Goal: Task Accomplishment & Management: Use online tool/utility

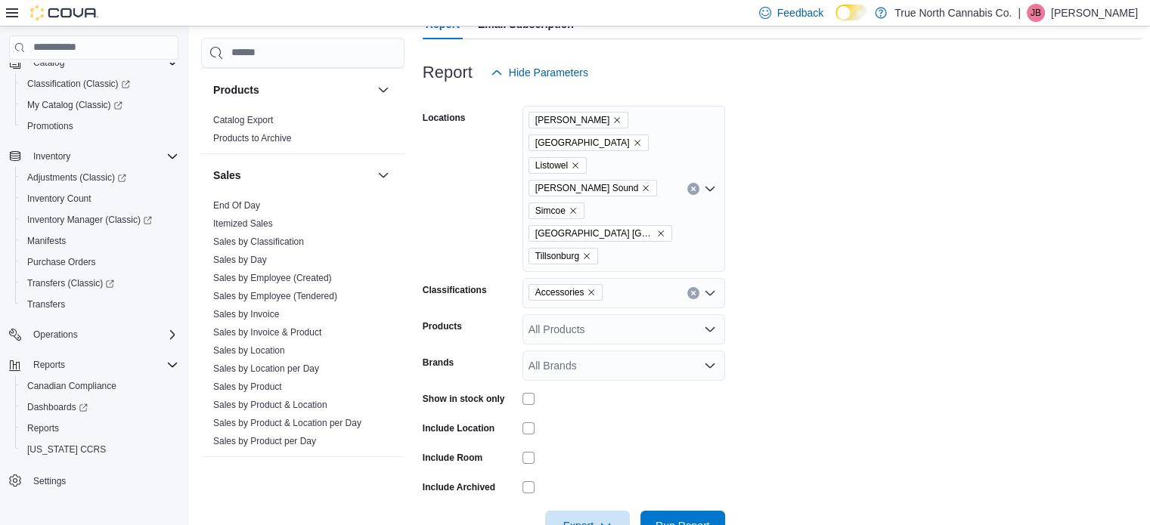
scroll to position [972, 0]
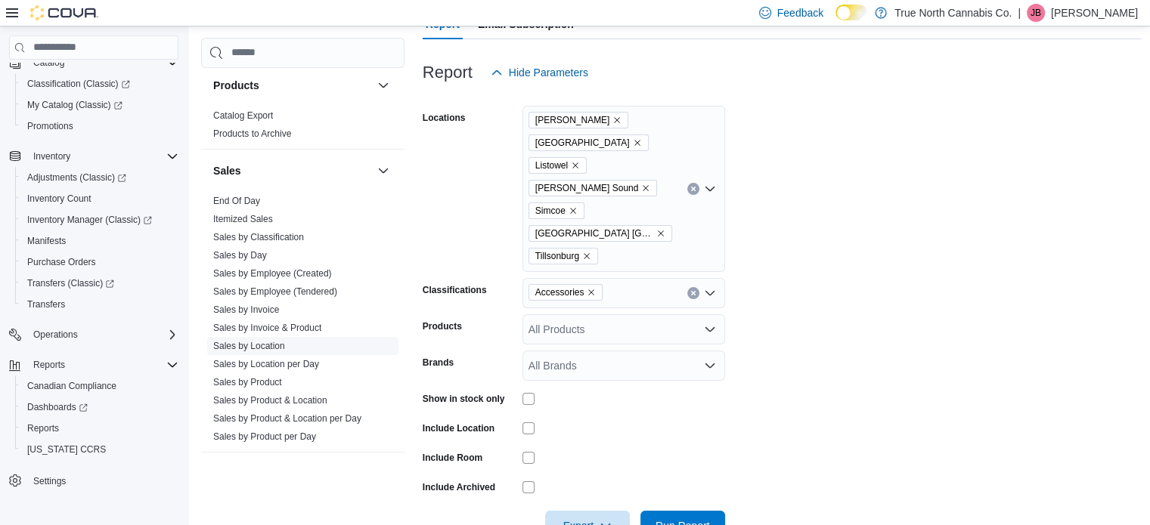
click at [248, 347] on link "Sales by Location" at bounding box center [249, 346] width 72 height 11
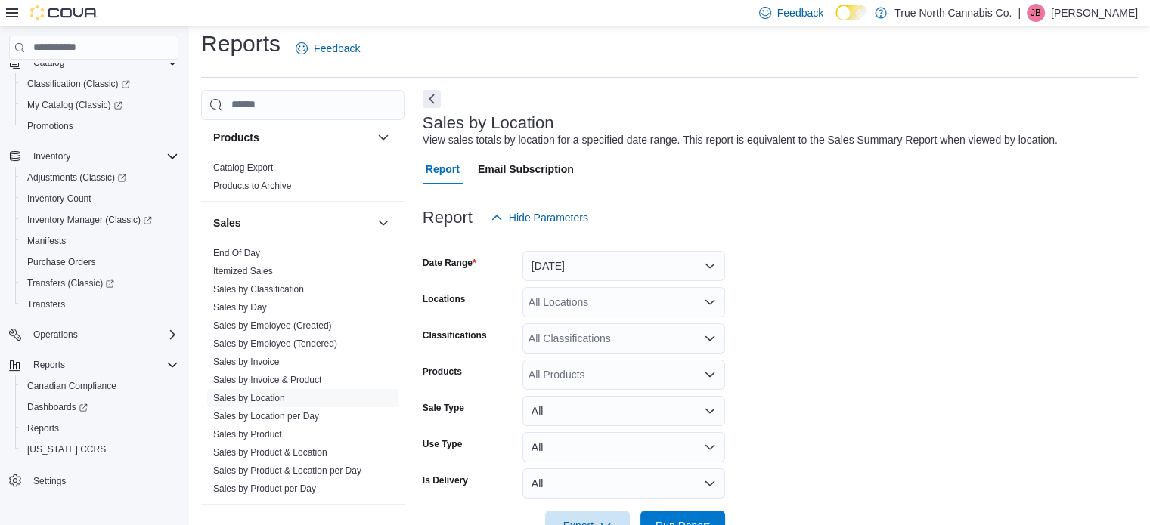
scroll to position [35, 0]
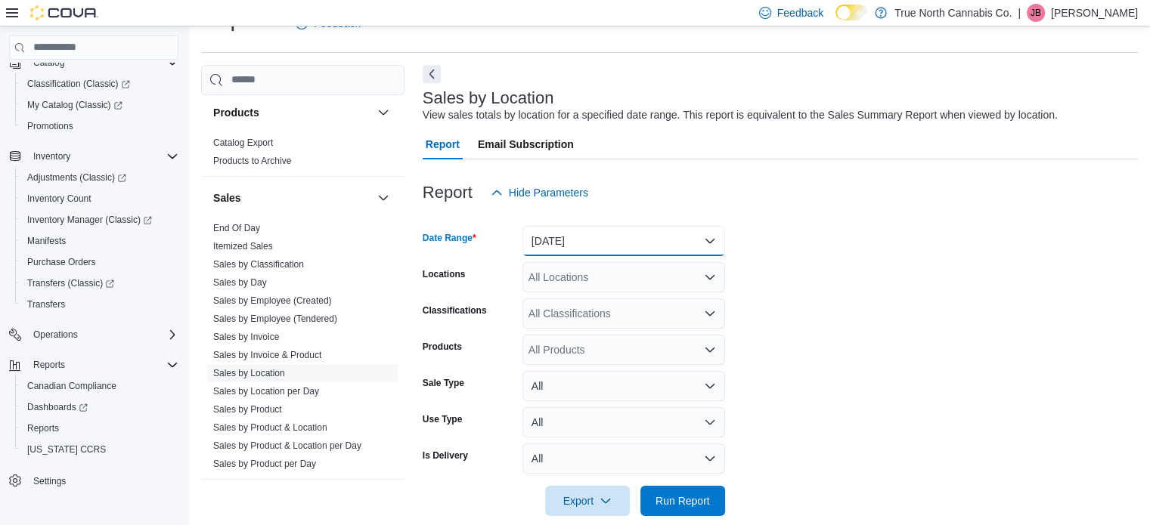
click at [576, 239] on button "[DATE]" at bounding box center [623, 241] width 203 height 30
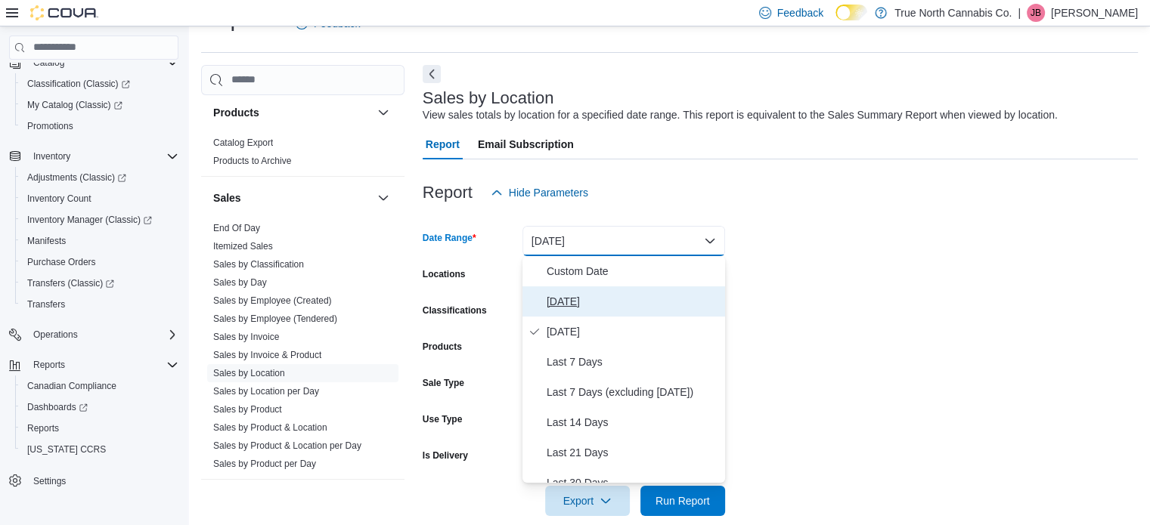
click at [561, 296] on span "[DATE]" at bounding box center [633, 302] width 172 height 18
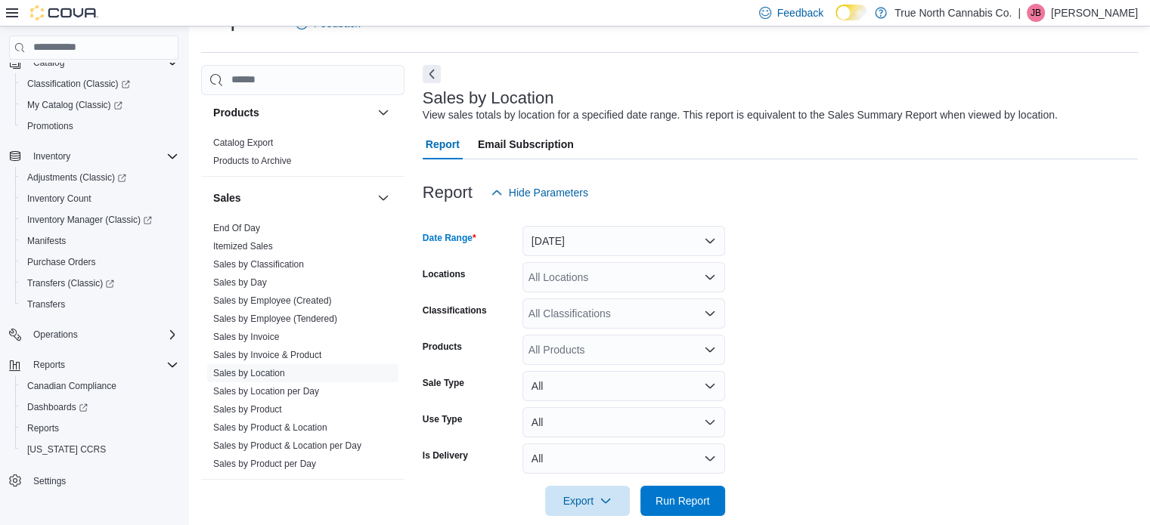
click at [641, 282] on div "All Locations" at bounding box center [623, 277] width 203 height 30
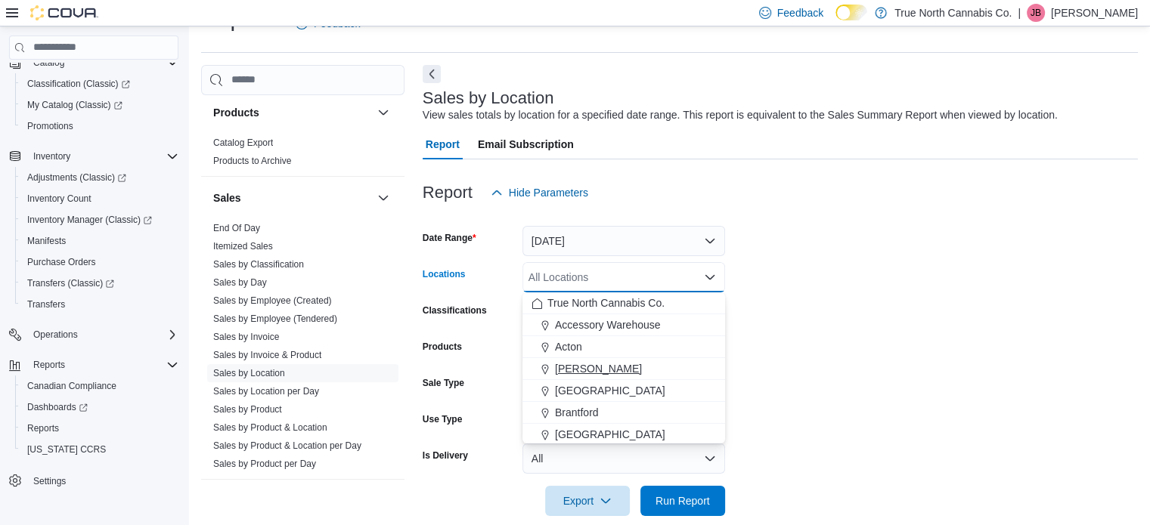
click at [569, 359] on button "[PERSON_NAME]" at bounding box center [623, 369] width 203 height 22
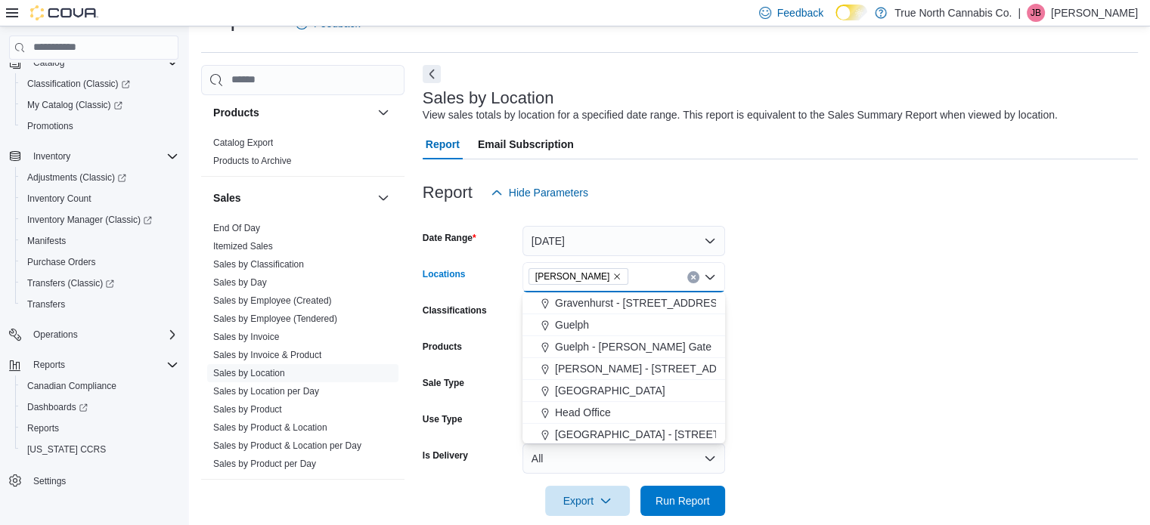
scroll to position [378, 0]
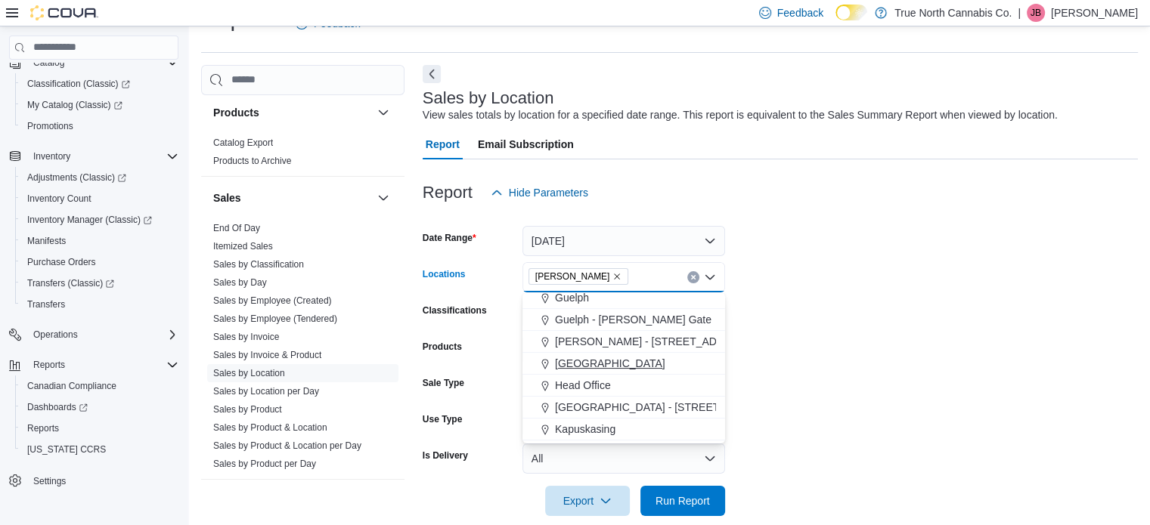
click at [575, 364] on span "[GEOGRAPHIC_DATA]" at bounding box center [610, 363] width 110 height 15
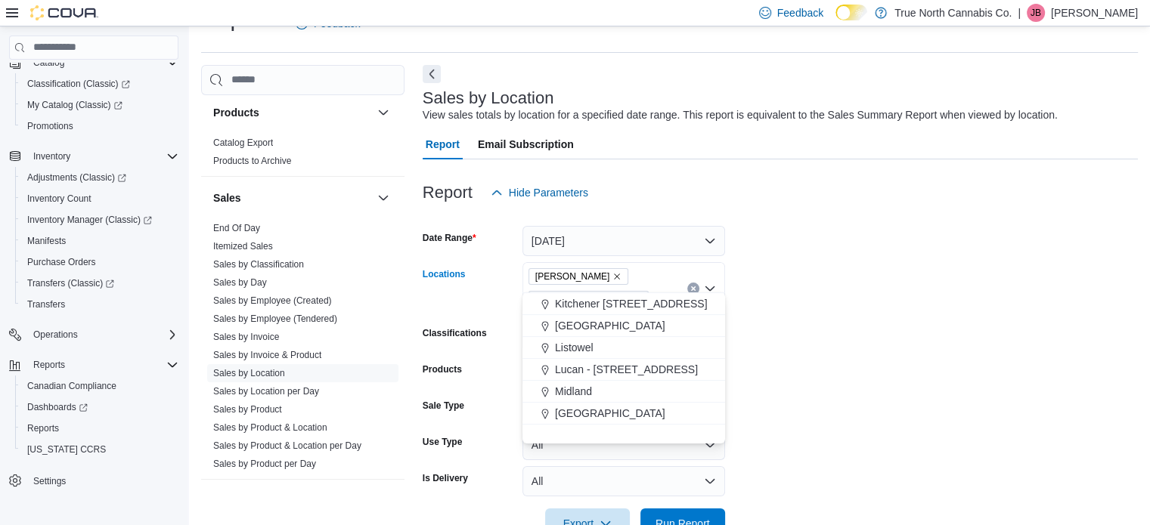
scroll to position [529, 0]
click at [578, 347] on span "Listowel" at bounding box center [574, 343] width 39 height 15
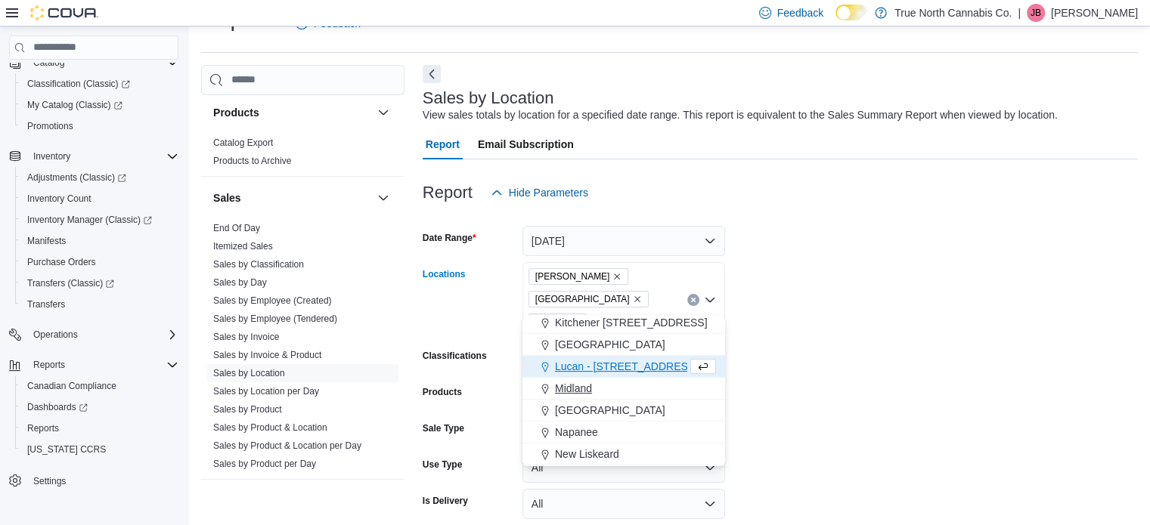
click at [576, 389] on span "Midland" at bounding box center [573, 388] width 37 height 15
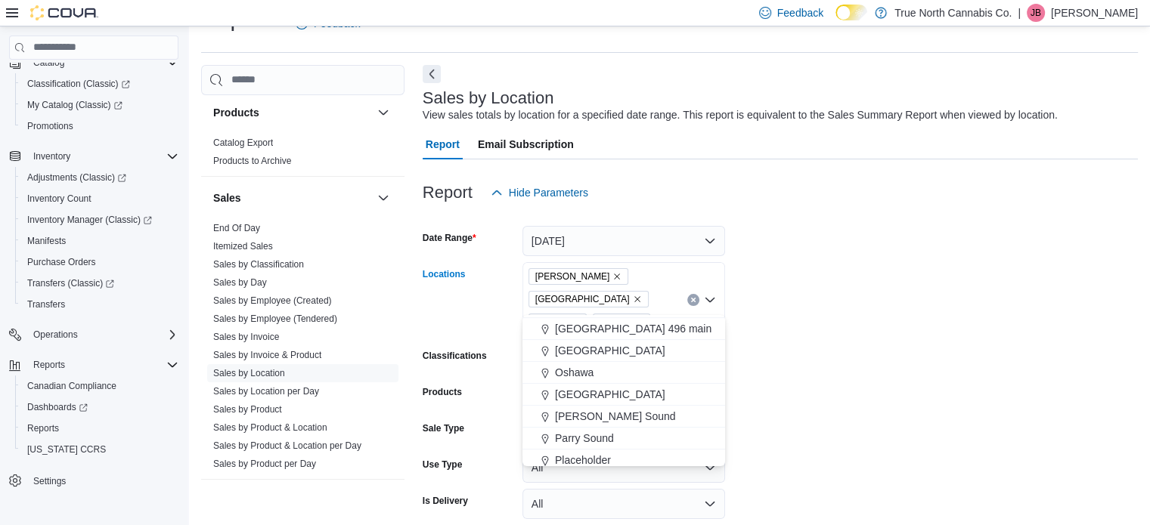
scroll to position [680, 0]
click at [584, 411] on span "[PERSON_NAME] Sound" at bounding box center [615, 412] width 121 height 15
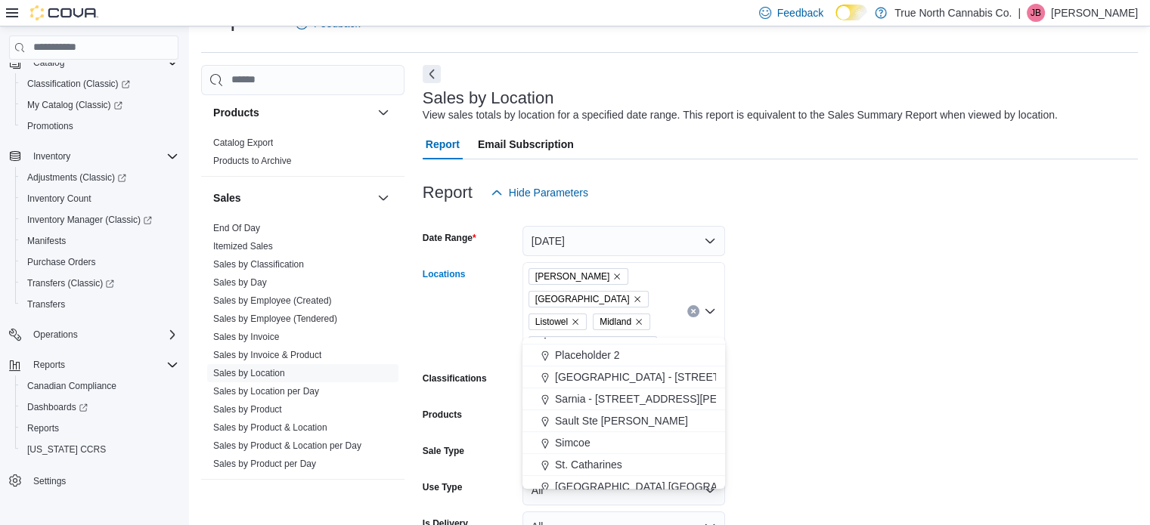
scroll to position [832, 0]
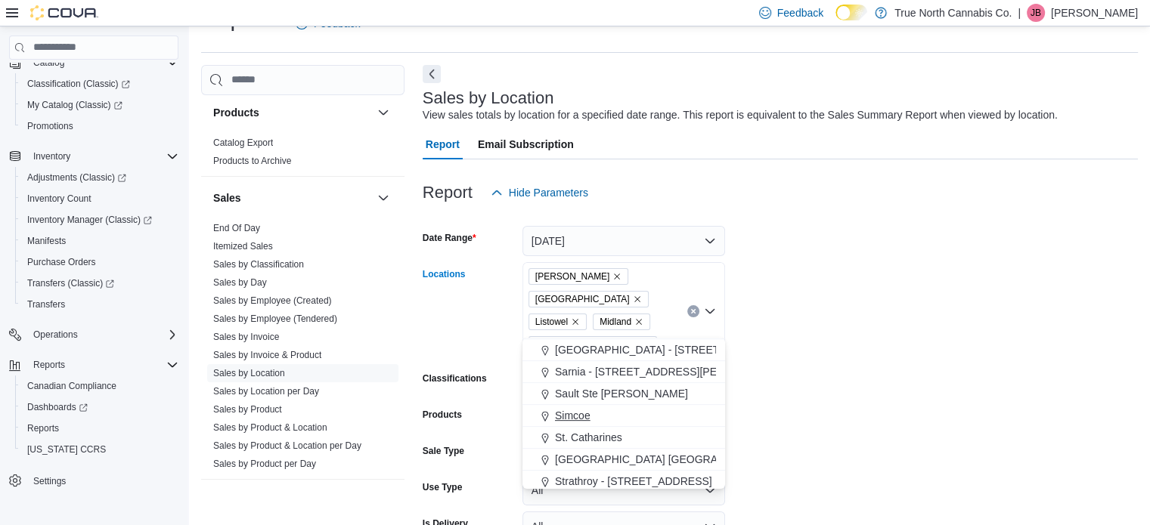
click at [575, 412] on span "Simcoe" at bounding box center [573, 415] width 36 height 15
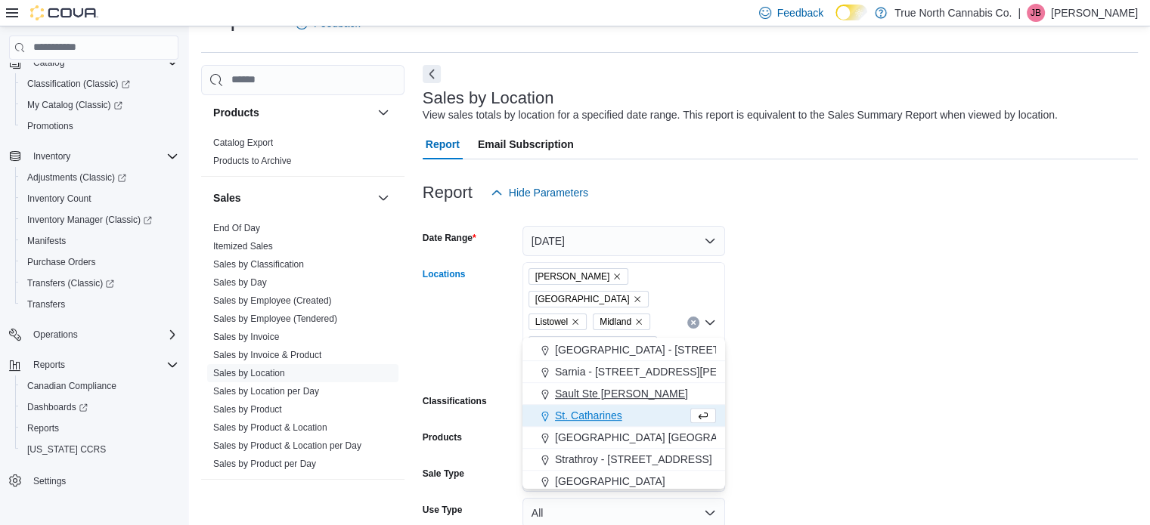
scroll to position [907, 0]
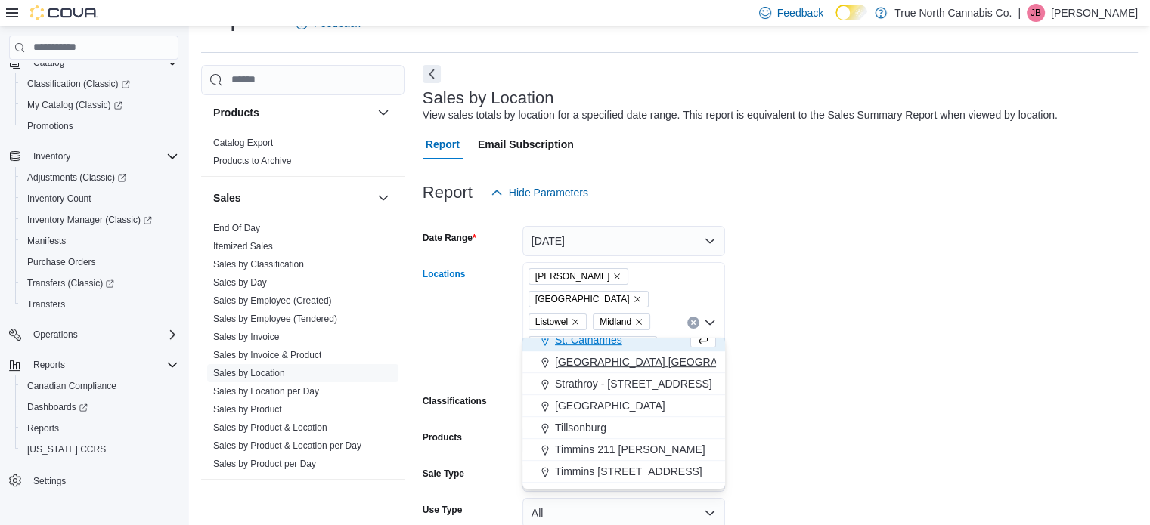
click at [581, 364] on span "[GEOGRAPHIC_DATA] [GEOGRAPHIC_DATA] [GEOGRAPHIC_DATA]" at bounding box center [723, 362] width 336 height 15
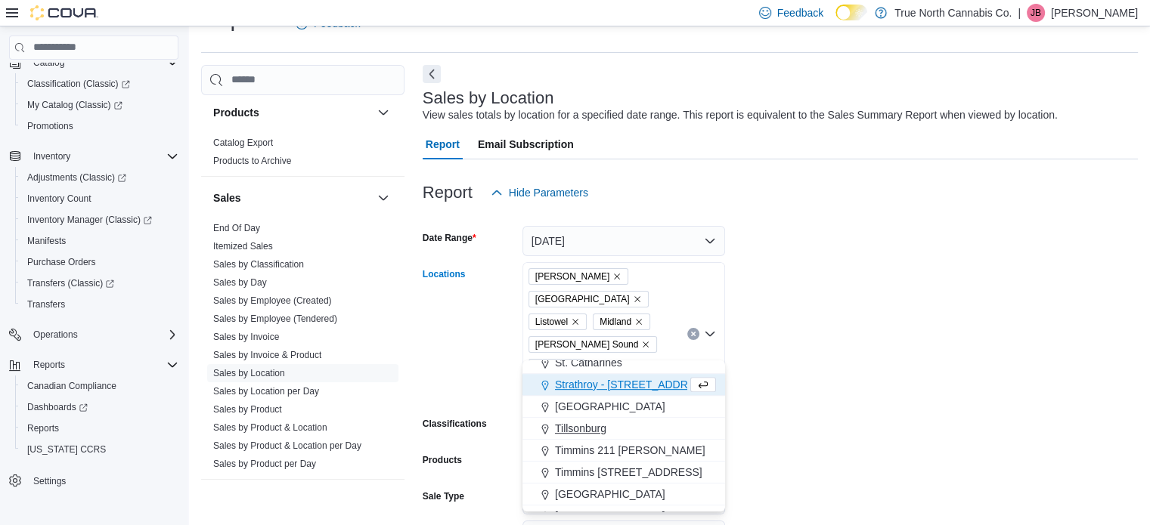
click at [575, 427] on span "Tillsonburg" at bounding box center [580, 428] width 51 height 15
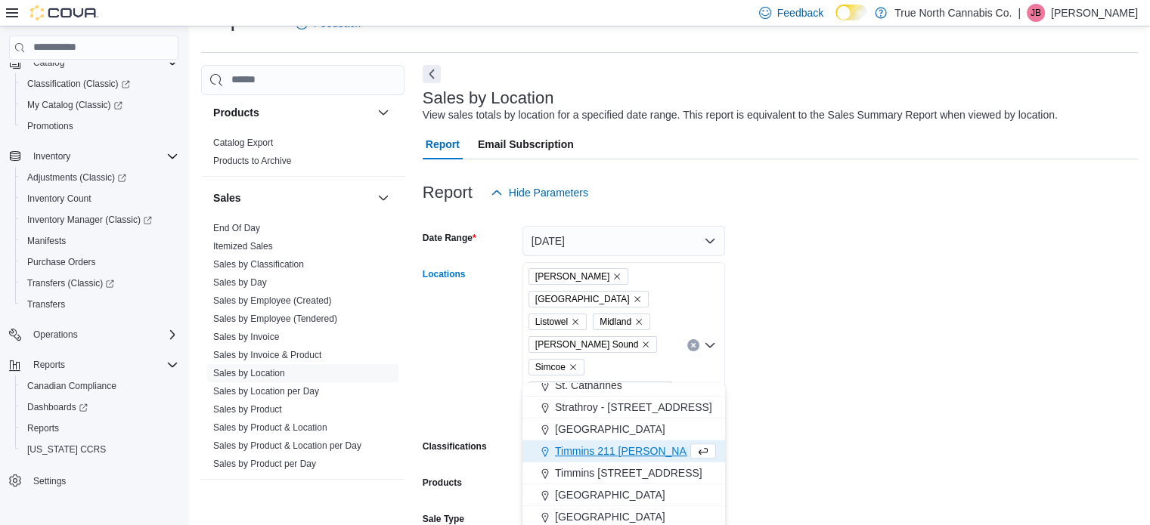
click at [777, 358] on form "Date Range [DATE] Locations [GEOGRAPHIC_DATA] [GEOGRAPHIC_DATA] [GEOGRAPHIC_DAT…" at bounding box center [780, 430] width 715 height 444
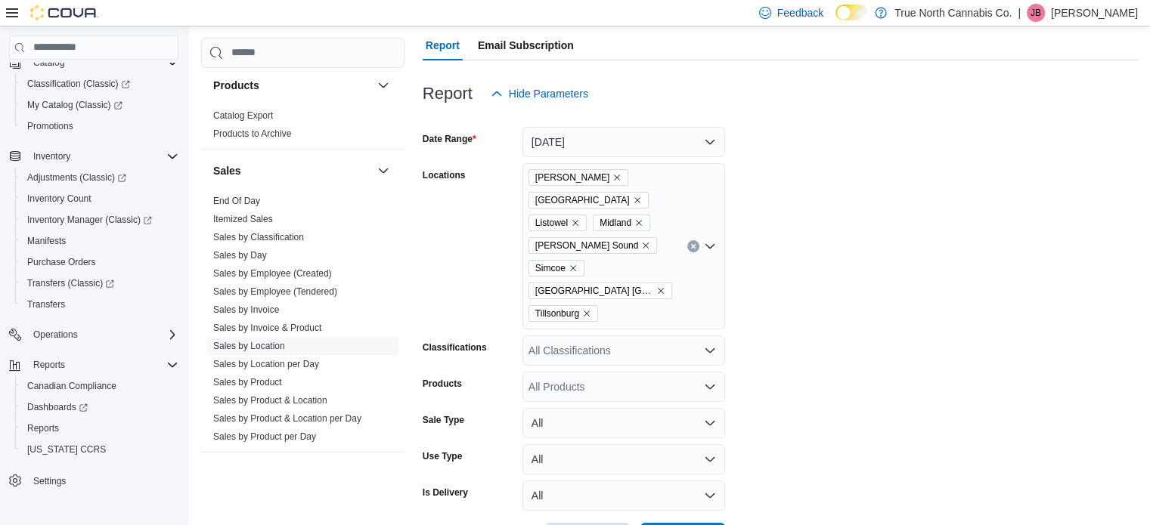
scroll to position [146, 0]
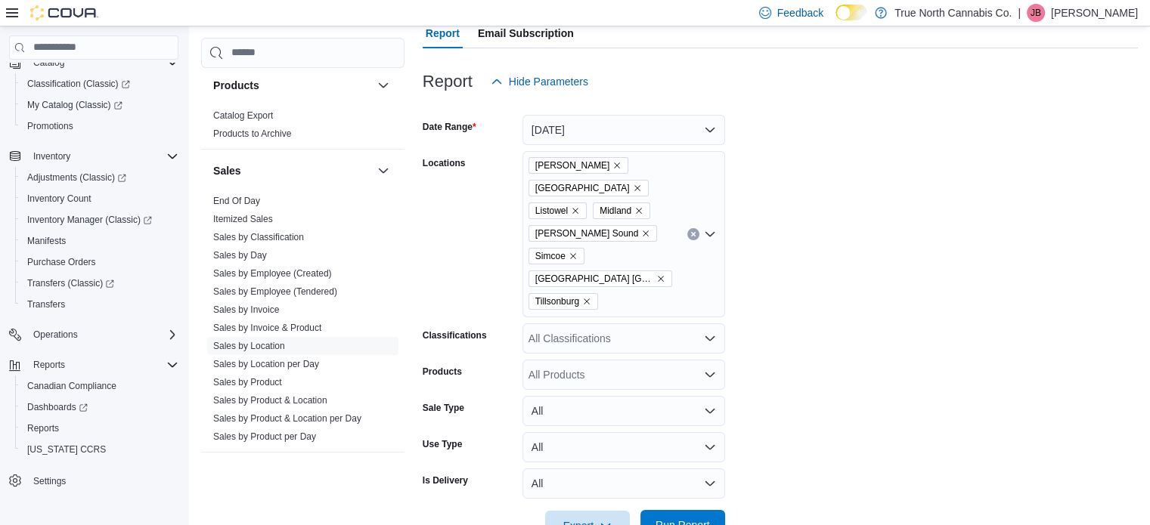
click at [664, 518] on span "Run Report" at bounding box center [682, 525] width 54 height 15
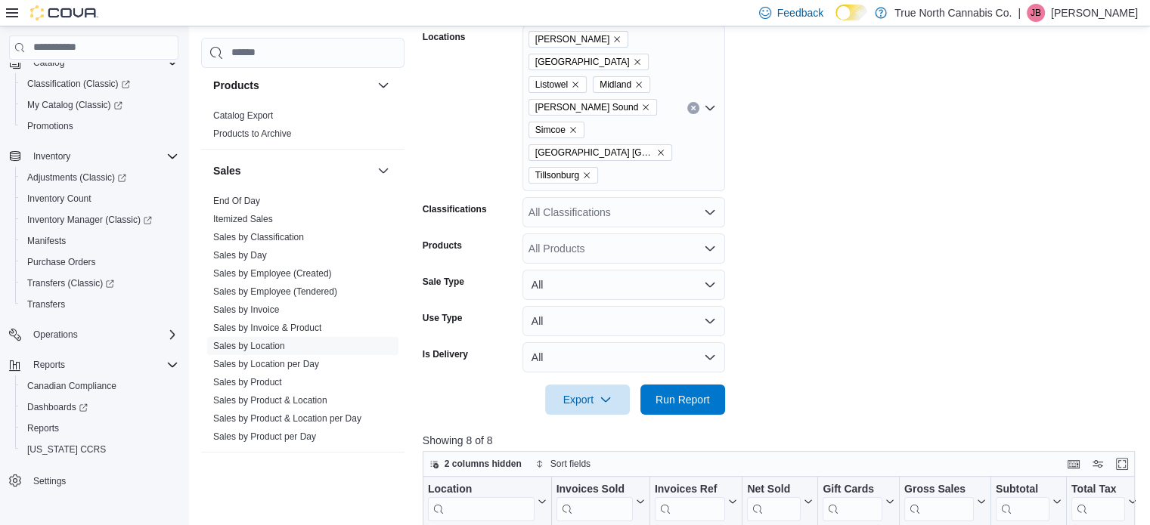
scroll to position [584, 0]
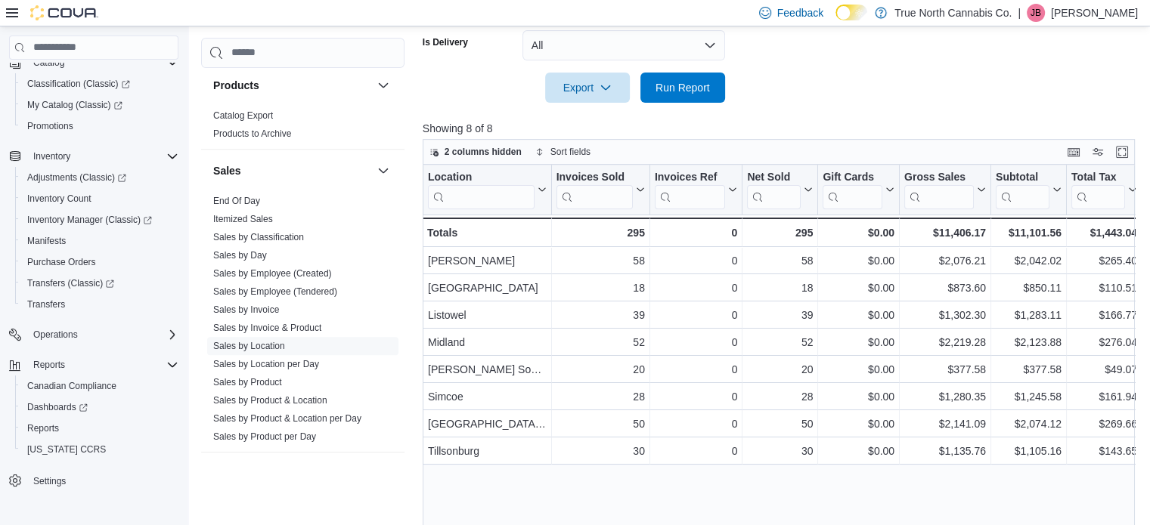
click at [1097, 9] on p "[PERSON_NAME]" at bounding box center [1094, 13] width 87 height 18
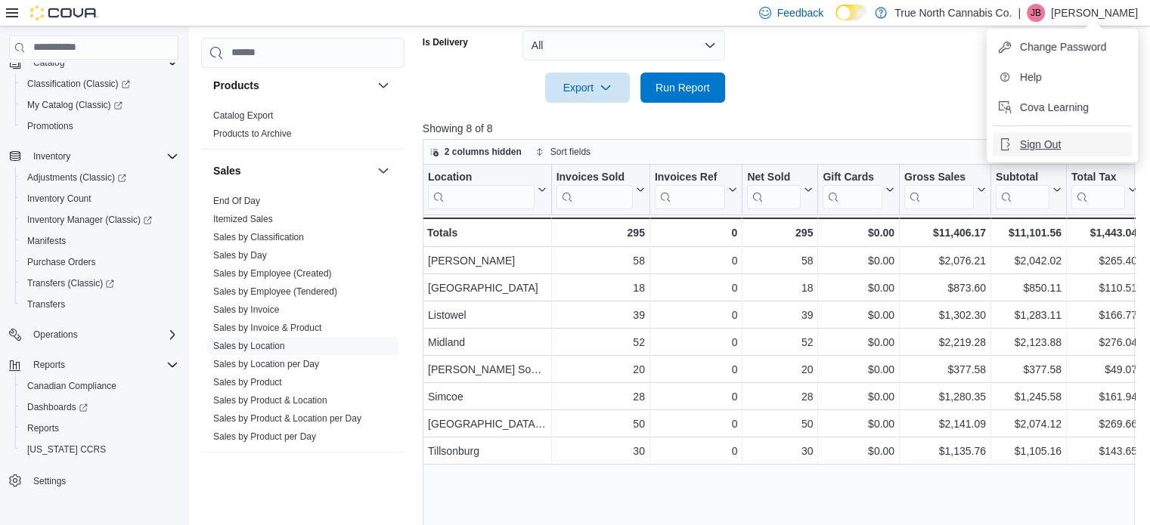
click at [1038, 149] on span "Sign Out" at bounding box center [1040, 144] width 41 height 15
